Goal: Find specific page/section: Find specific page/section

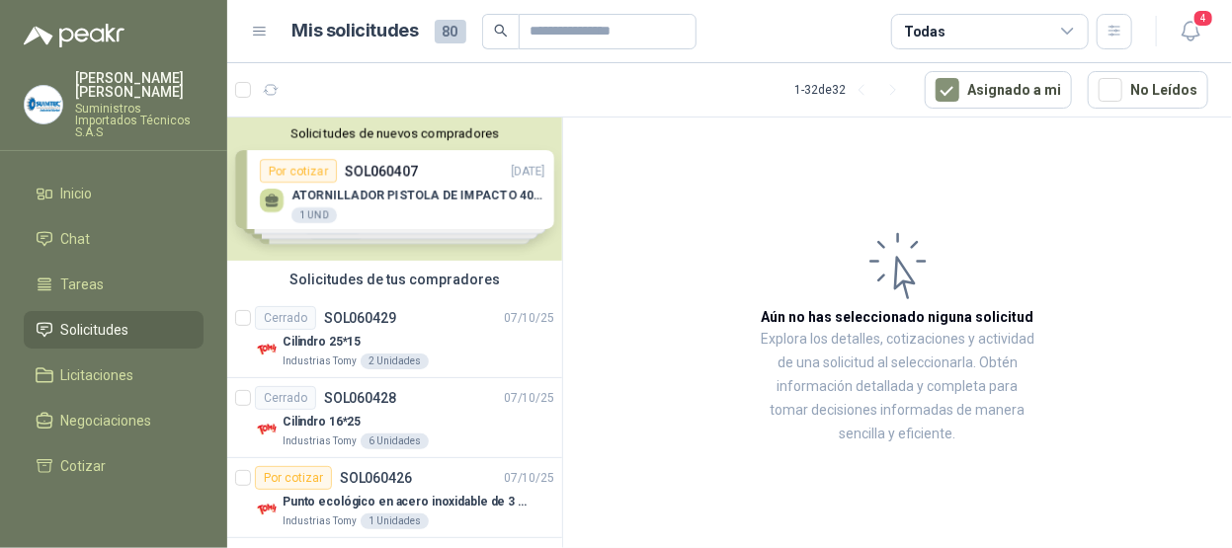
click at [130, 319] on li "Solicitudes" at bounding box center [114, 330] width 156 height 22
click at [435, 189] on div "Solicitudes de nuevos compradores Por cotizar SOL060407 [DATE] ATORNILLADOR PIS…" at bounding box center [394, 189] width 335 height 143
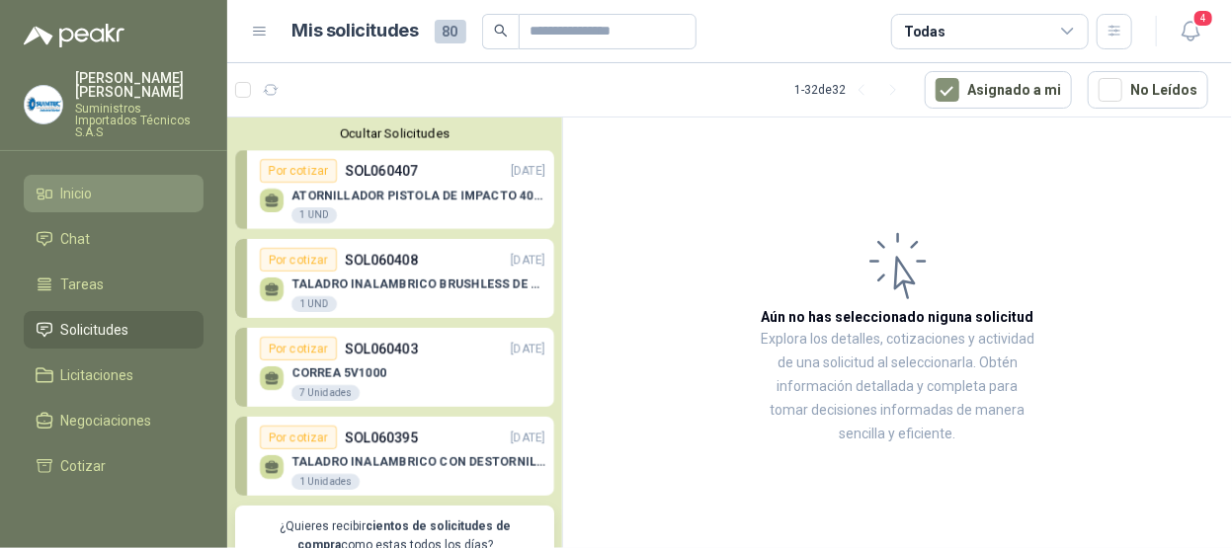
click at [81, 183] on span "Inicio" at bounding box center [77, 194] width 32 height 22
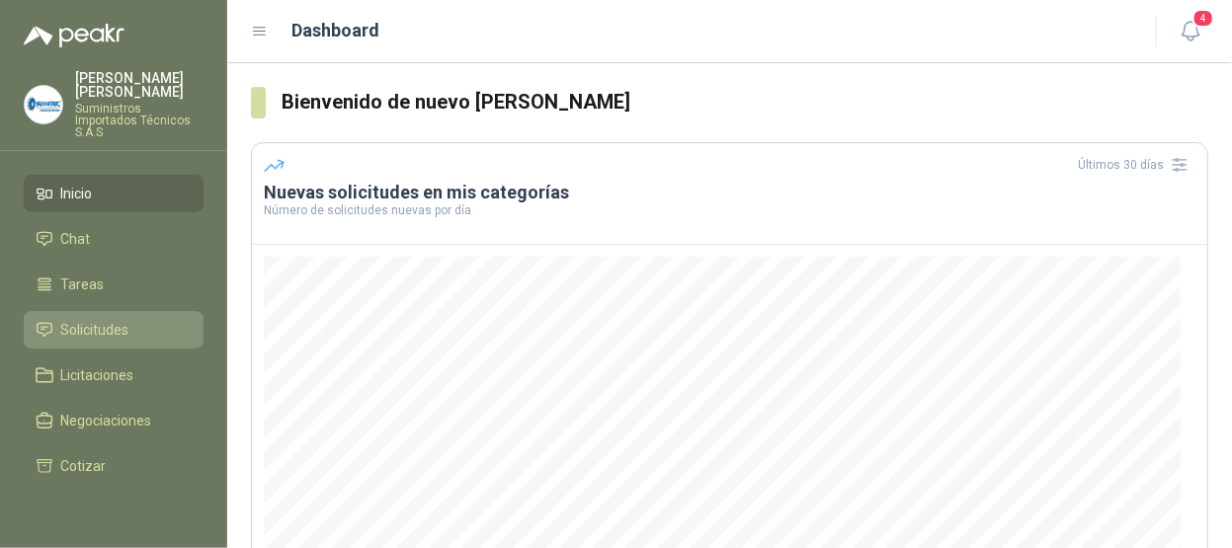
click at [129, 319] on li "Solicitudes" at bounding box center [114, 330] width 156 height 22
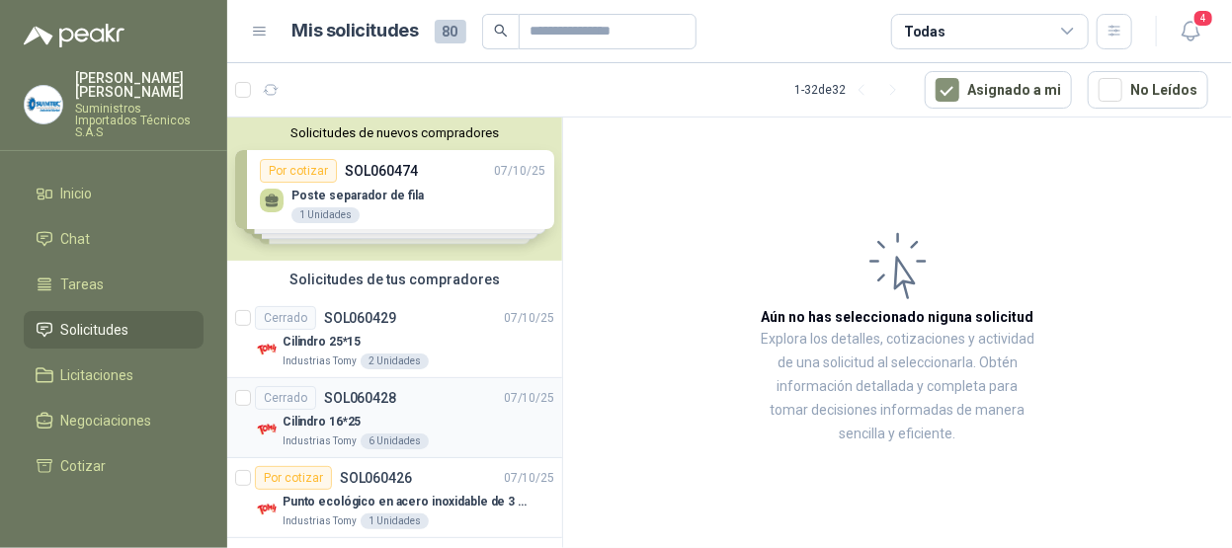
scroll to position [99, 0]
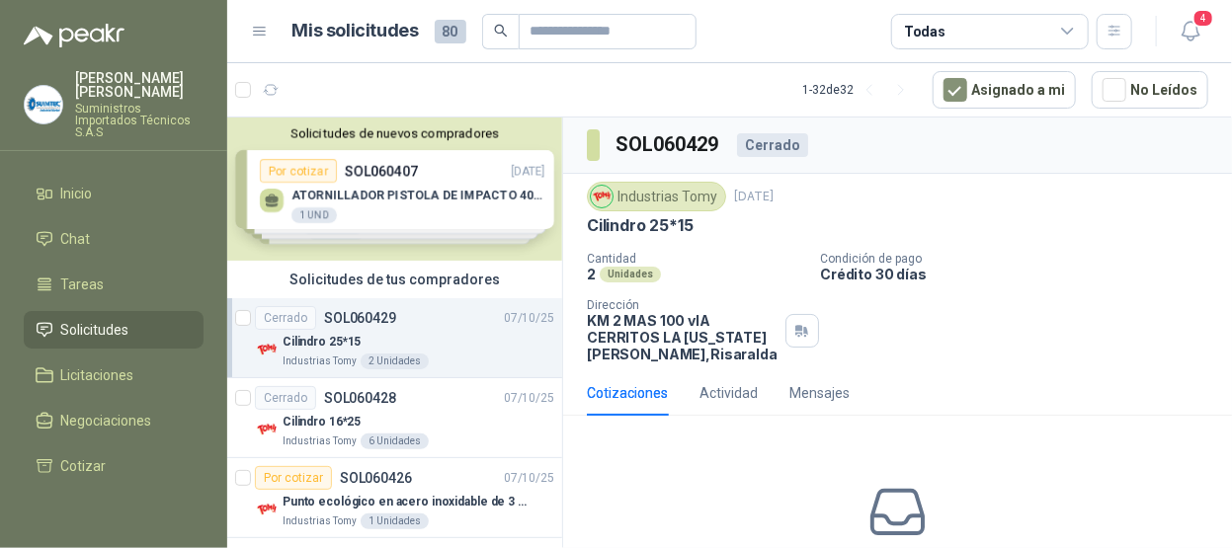
scroll to position [5, 0]
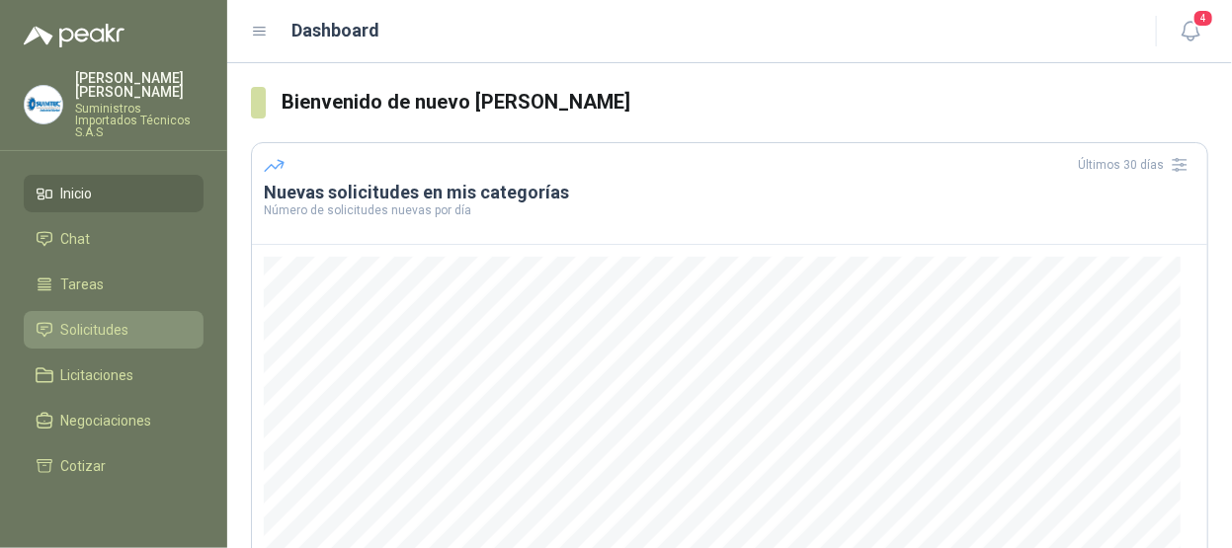
click at [120, 319] on span "Solicitudes" at bounding box center [95, 330] width 68 height 22
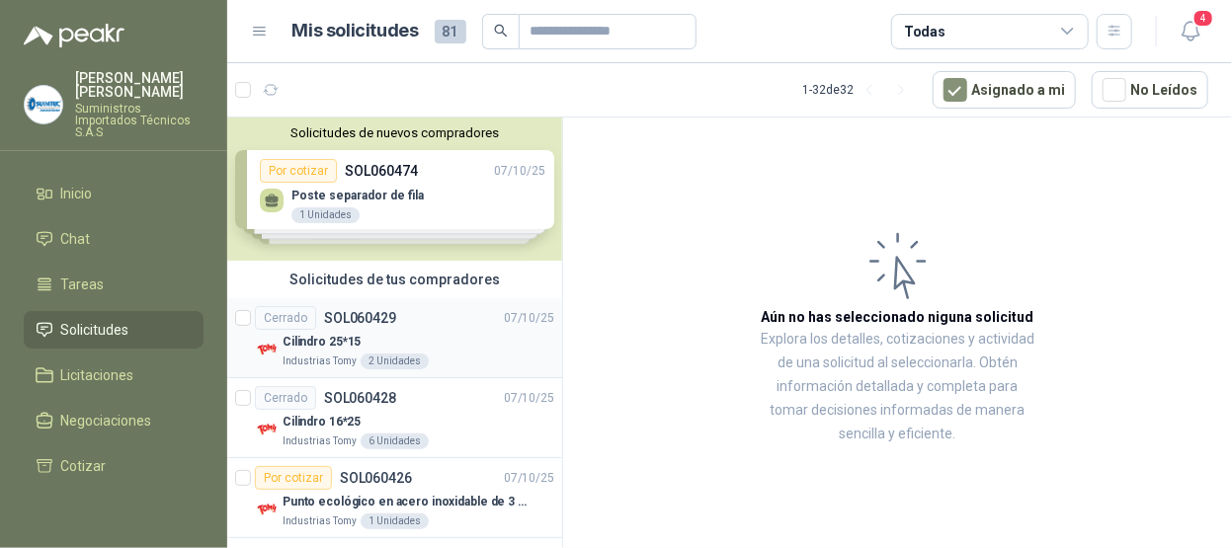
click at [353, 334] on p "Cilindro 25*15" at bounding box center [321, 342] width 78 height 19
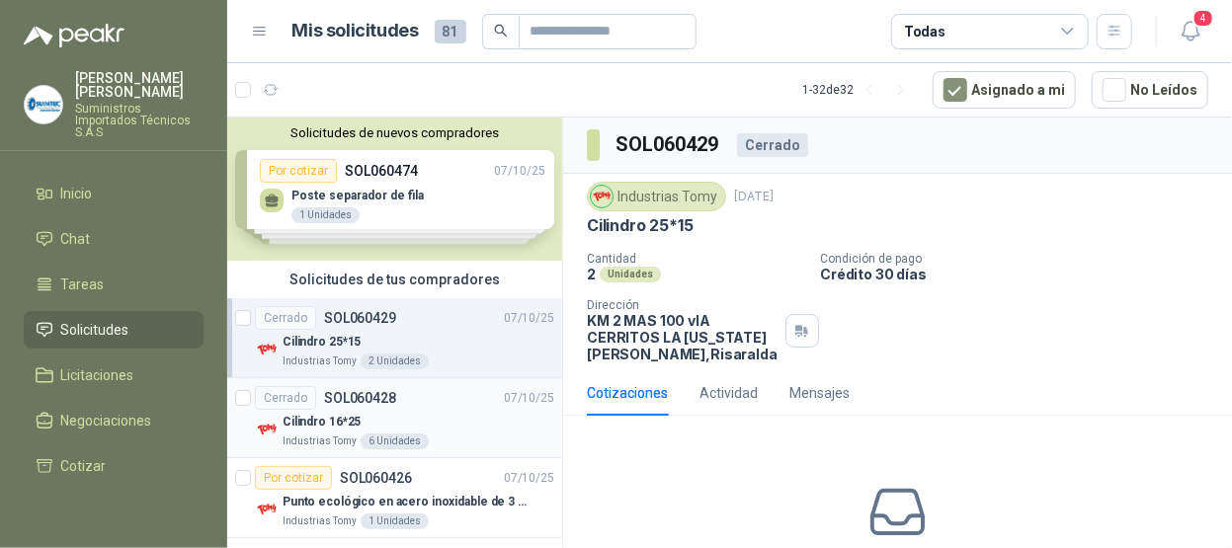
click at [418, 410] on div "Cilindro 16*25" at bounding box center [418, 422] width 272 height 24
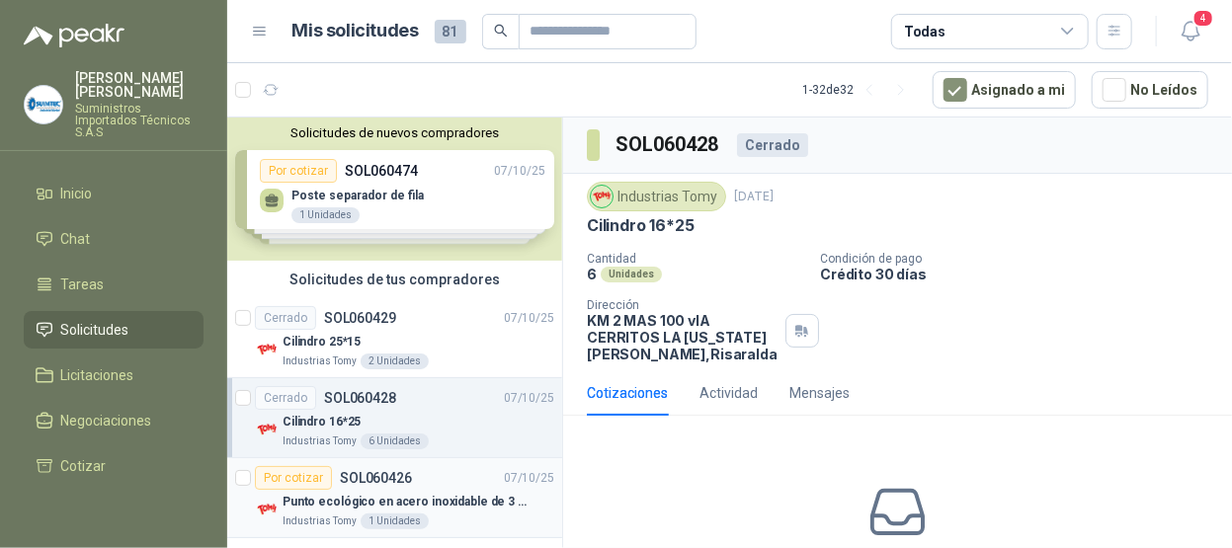
click at [438, 474] on div "Por cotizar SOL060426 07/10/25" at bounding box center [404, 478] width 299 height 24
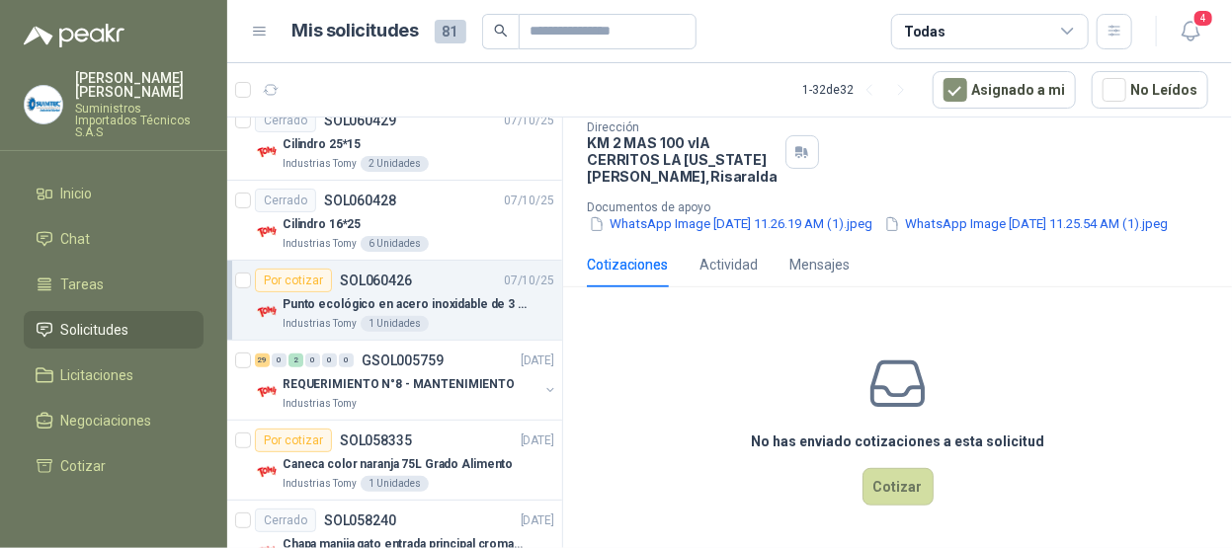
scroll to position [296, 0]
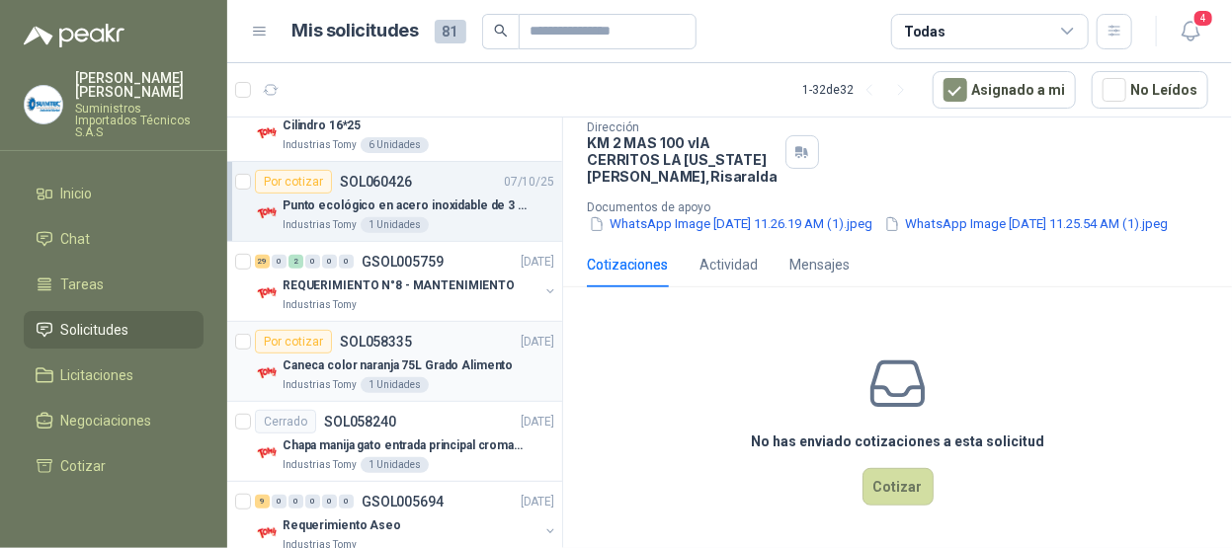
click at [428, 333] on div "Por cotizar SOL058335 02/10/25" at bounding box center [404, 342] width 299 height 24
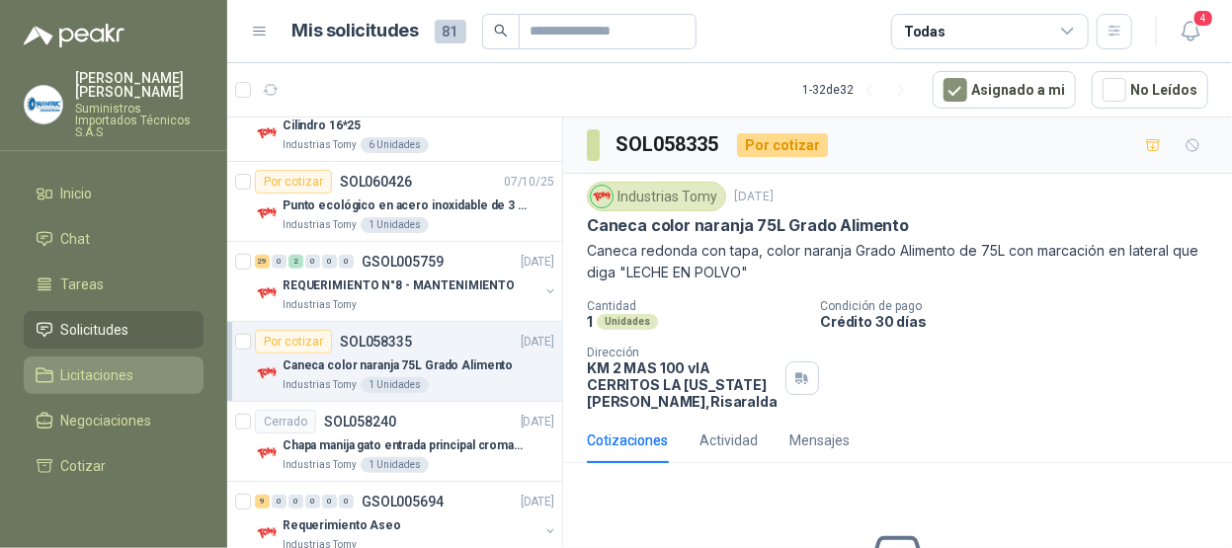
click at [175, 364] on li "Licitaciones" at bounding box center [114, 375] width 156 height 22
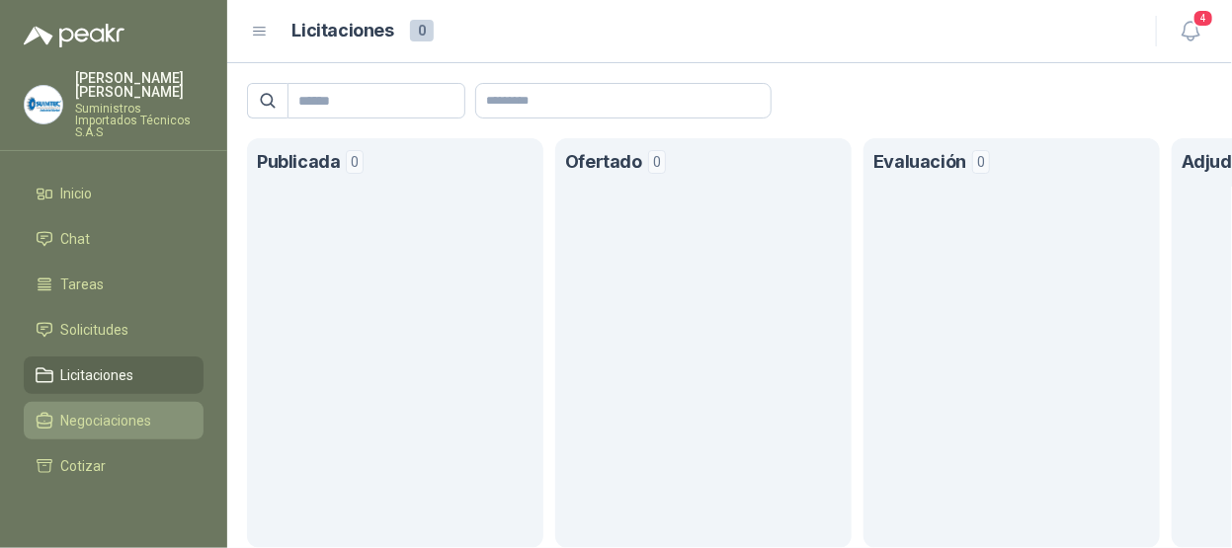
click at [174, 410] on li "Negociaciones" at bounding box center [114, 421] width 156 height 22
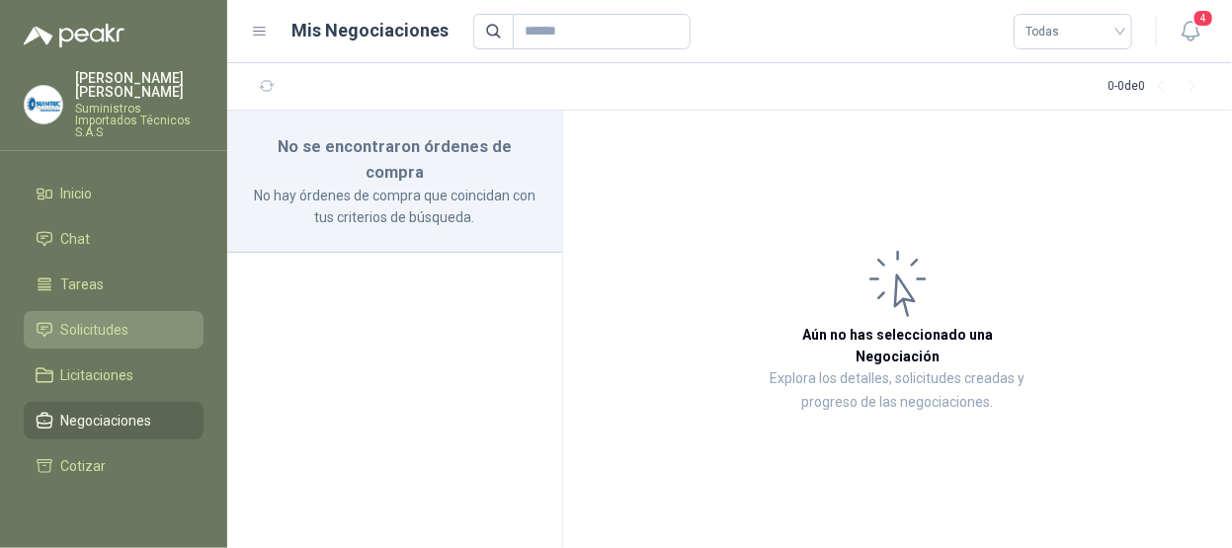
click at [135, 319] on li "Solicitudes" at bounding box center [114, 330] width 156 height 22
